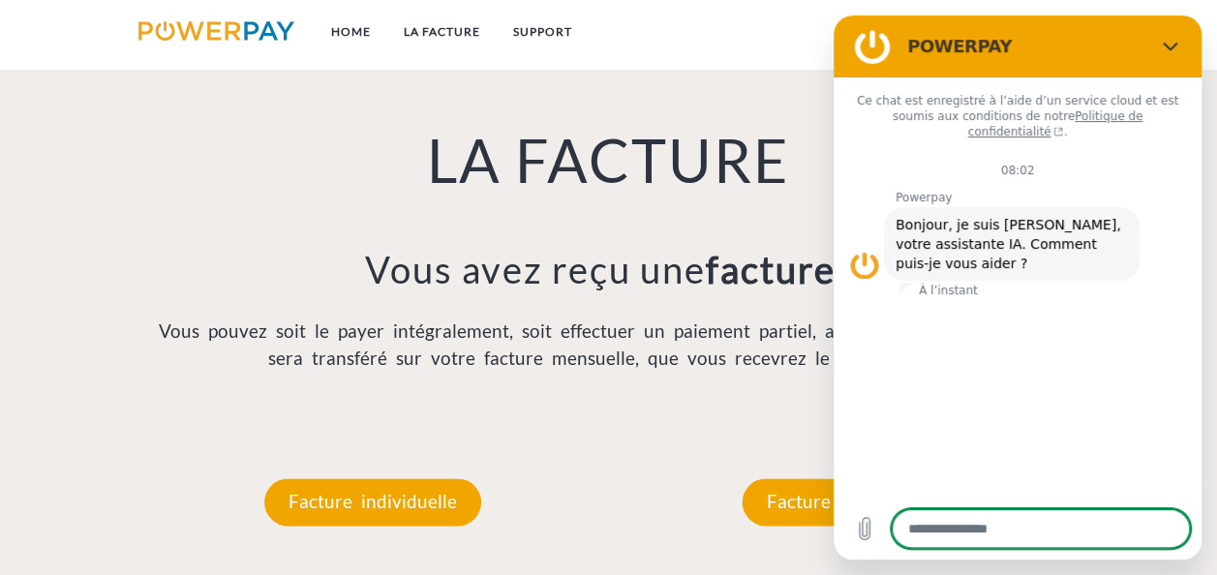
scroll to position [1295, 0]
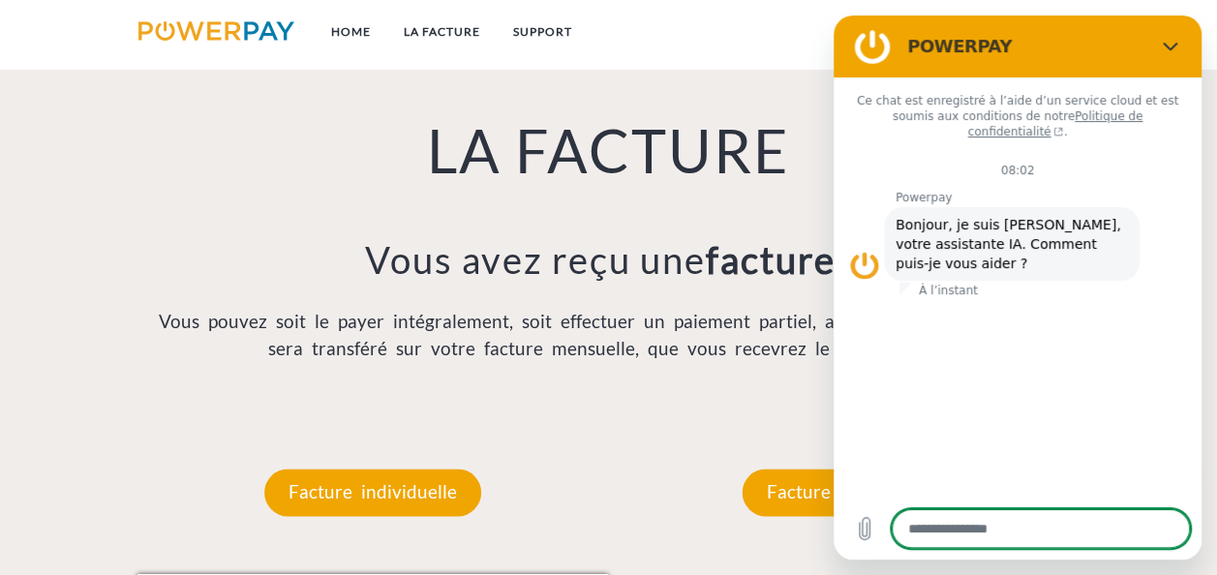
click at [871, 50] on figure at bounding box center [872, 46] width 39 height 39
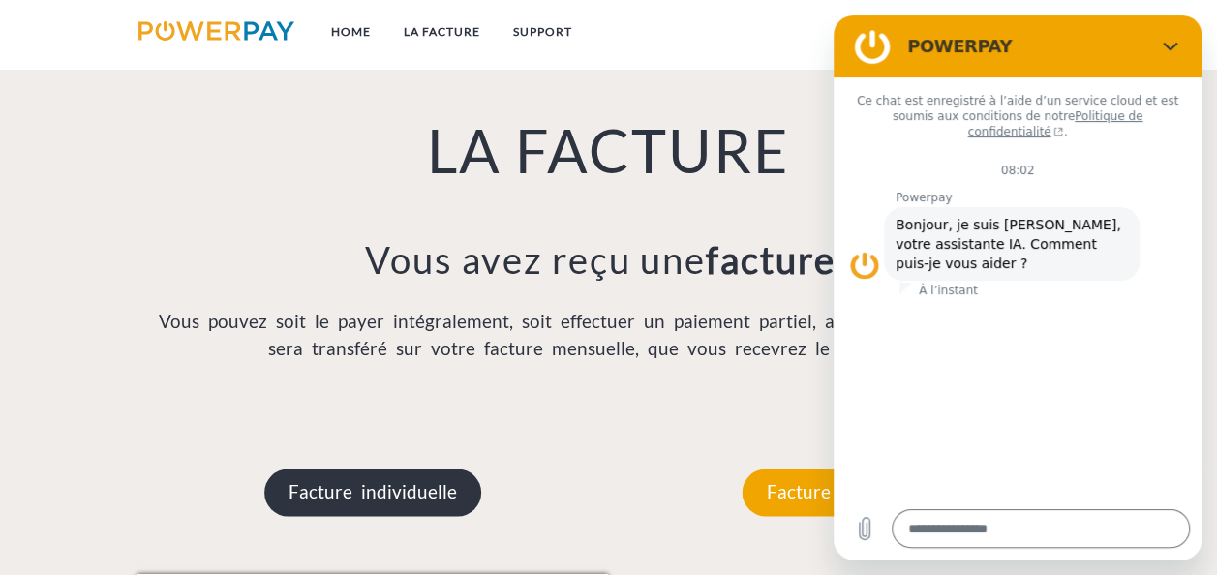
click at [391, 487] on p "Facture individuelle" at bounding box center [372, 491] width 217 height 46
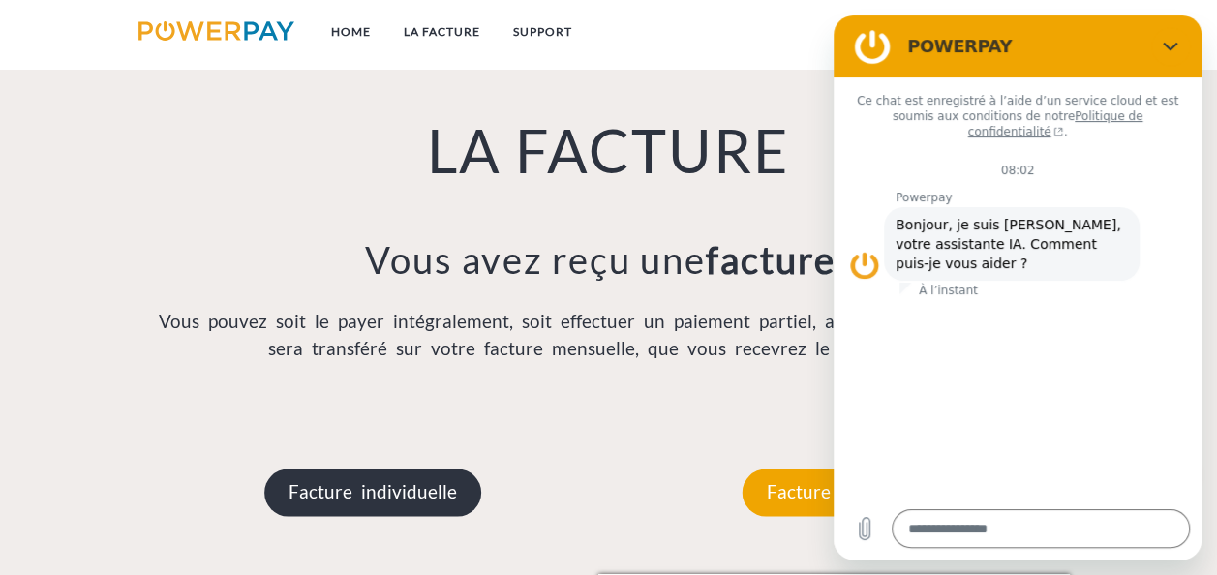
click at [401, 490] on p "Facture individuelle" at bounding box center [372, 491] width 217 height 46
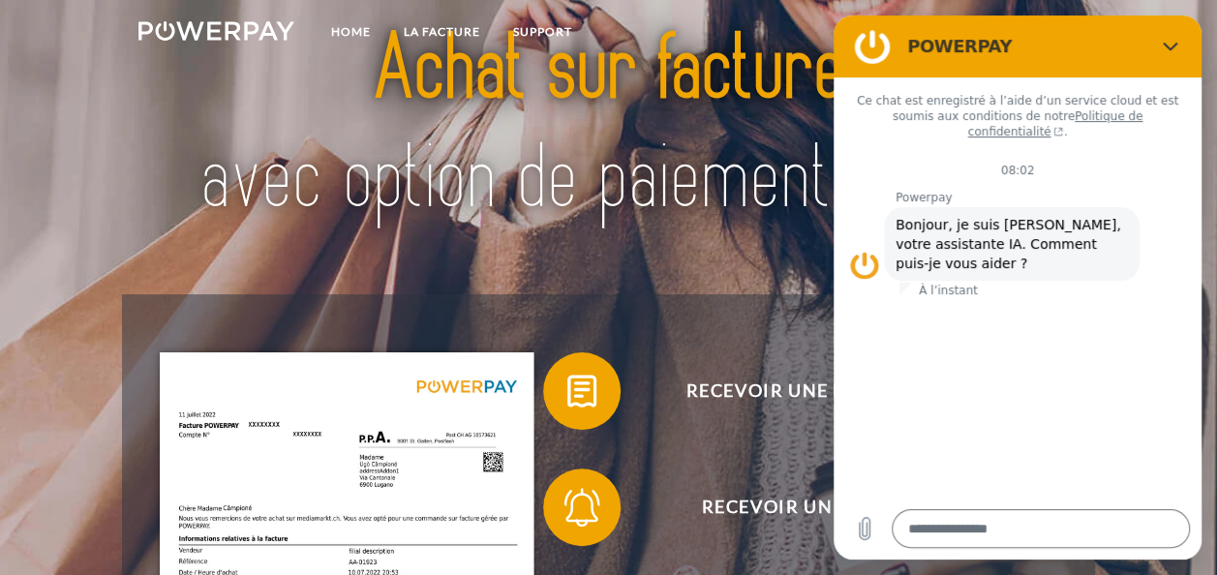
scroll to position [0, 0]
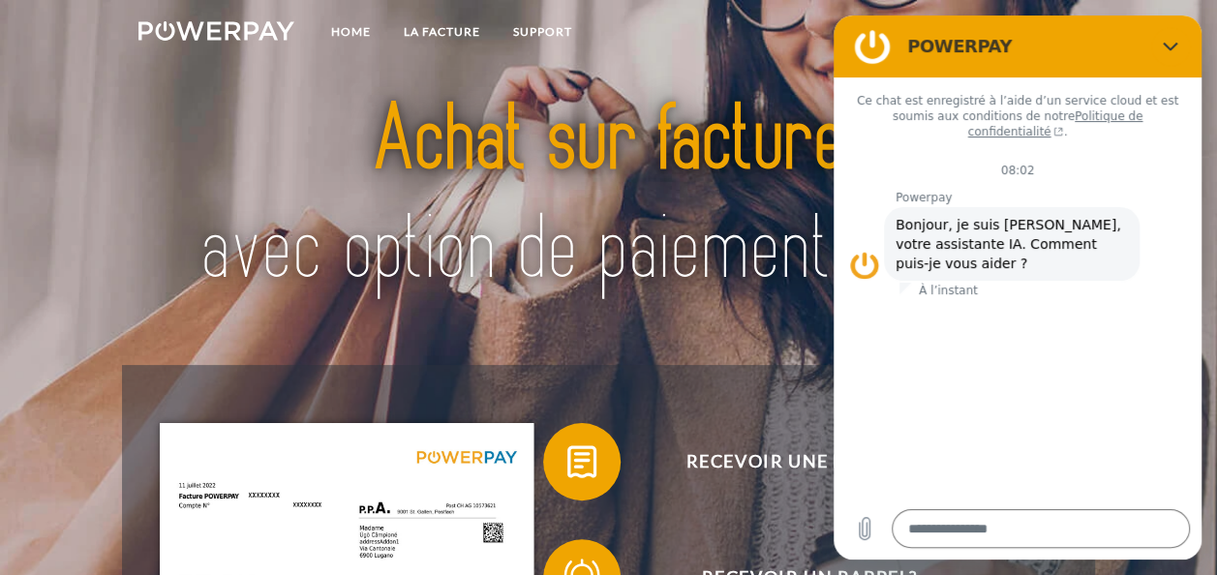
drag, startPoint x: 1196, startPoint y: 4, endPoint x: 343, endPoint y: 31, distance: 854.2
click at [1196, 4] on nav "Home LA FACTURE Support CG" at bounding box center [608, 34] width 1217 height 69
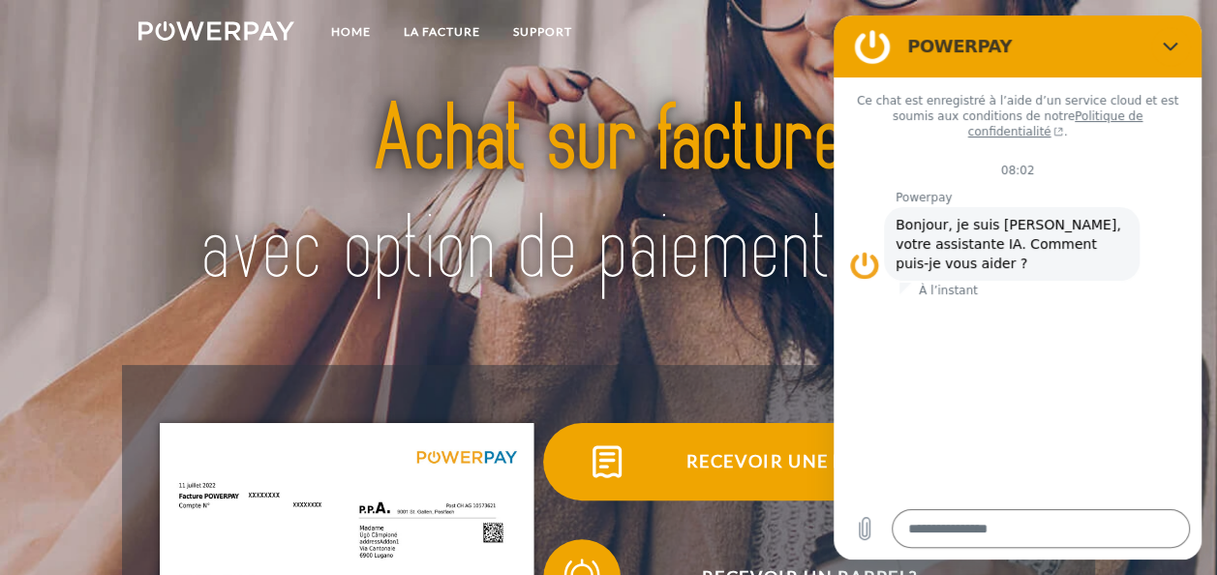
click at [746, 464] on span "Recevoir une facture ?" at bounding box center [809, 461] width 474 height 77
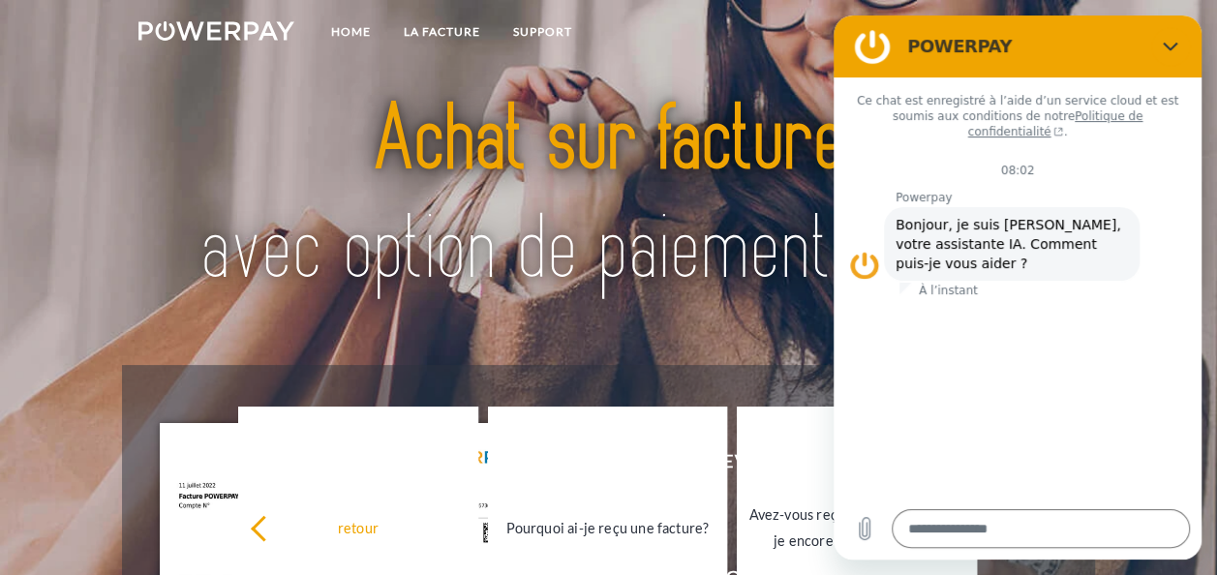
click at [494, 345] on div at bounding box center [609, 197] width 974 height 336
click at [537, 29] on link "Support" at bounding box center [543, 32] width 92 height 35
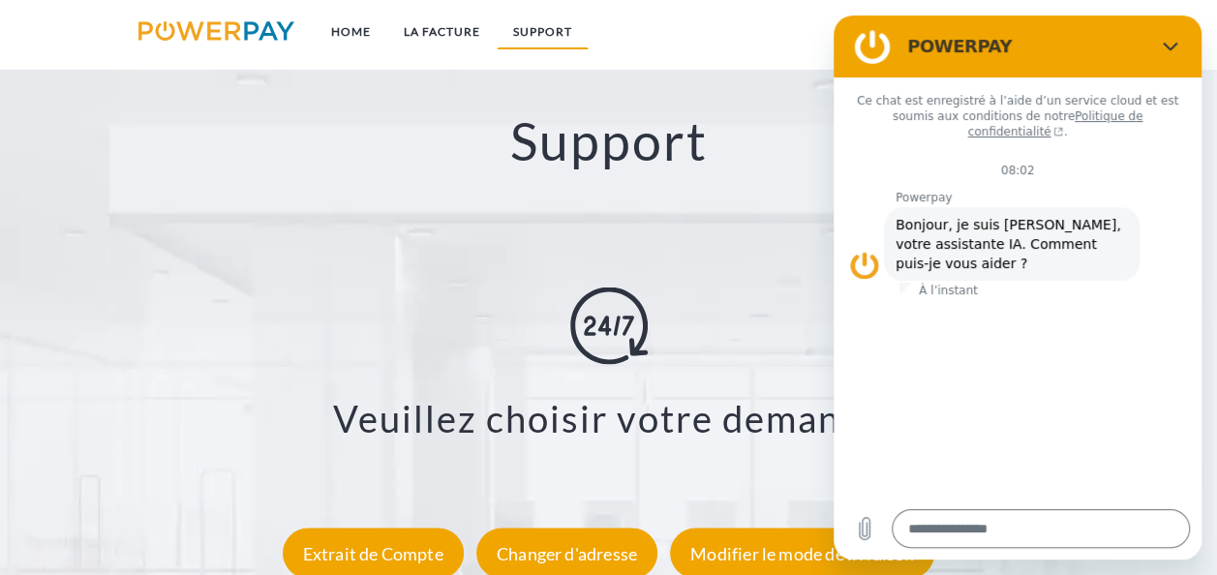
scroll to position [3070, 0]
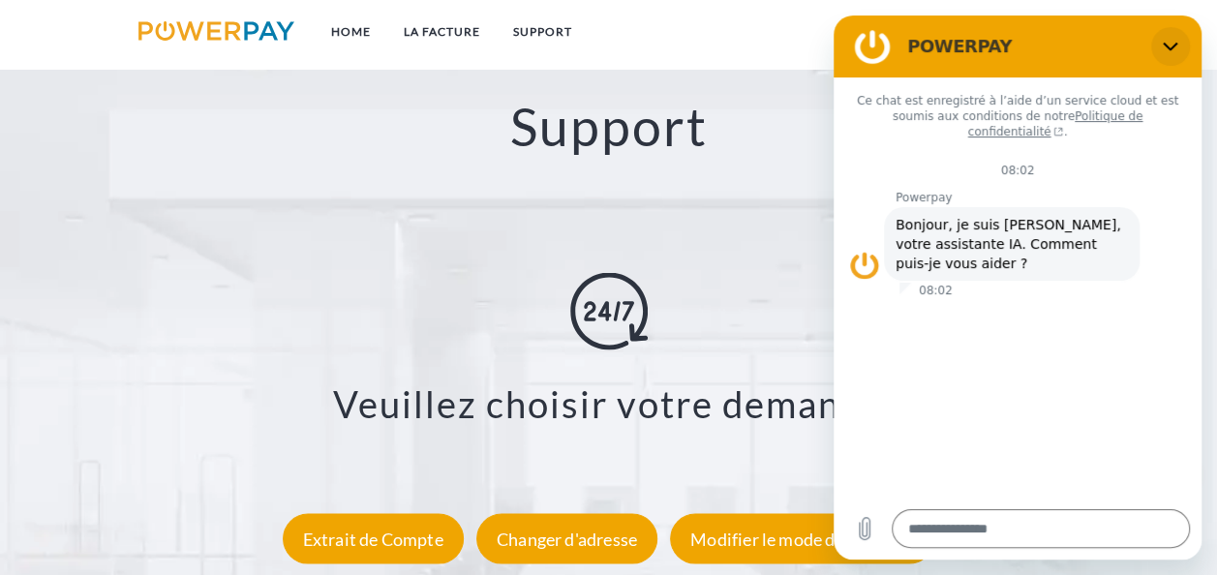
click at [1169, 39] on icon "Fermer" at bounding box center [1170, 46] width 15 height 15
type textarea "*"
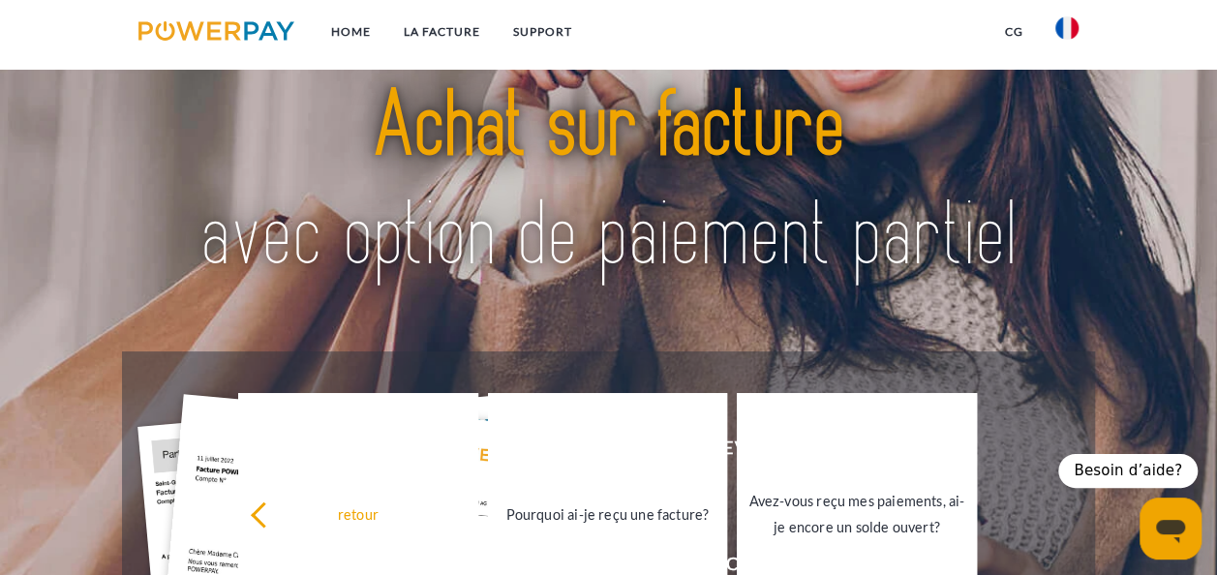
scroll to position [0, 0]
